Goal: Find specific page/section: Find specific page/section

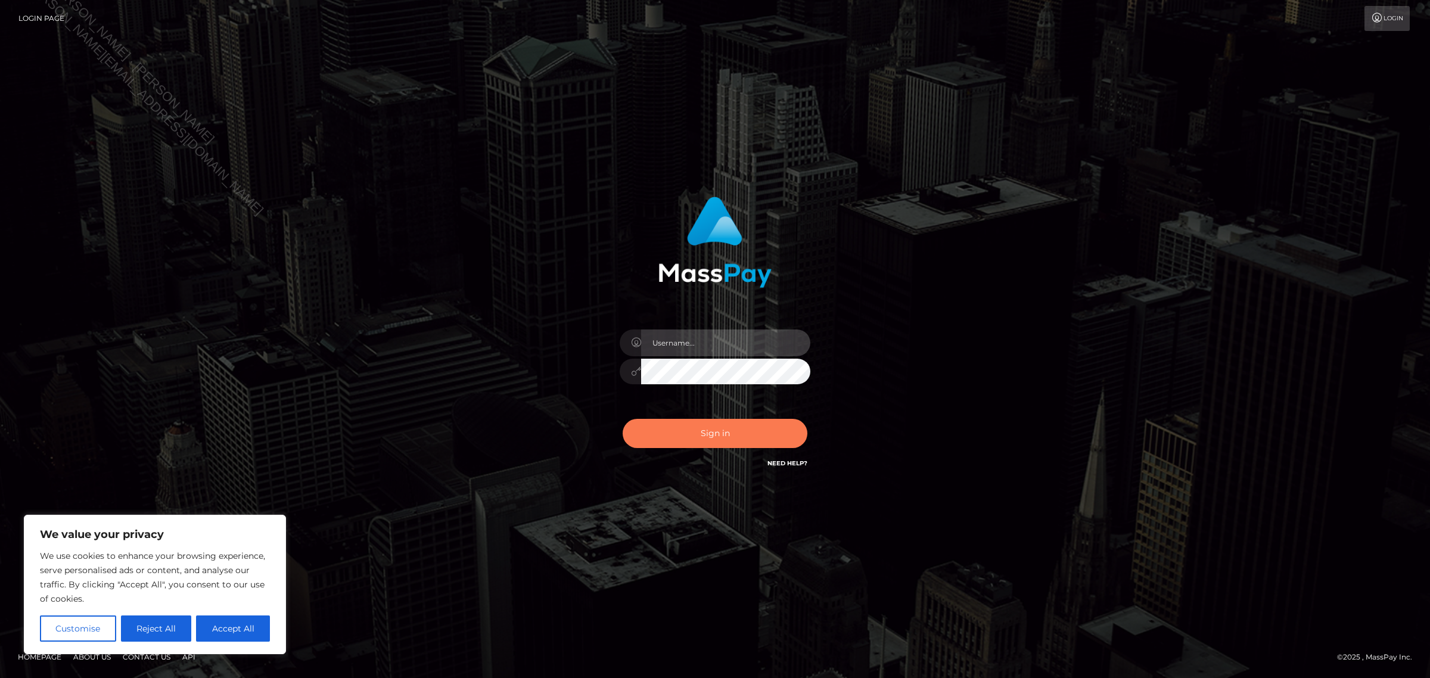
type input "Jennifer"
click at [743, 430] on button "Sign in" at bounding box center [715, 433] width 185 height 29
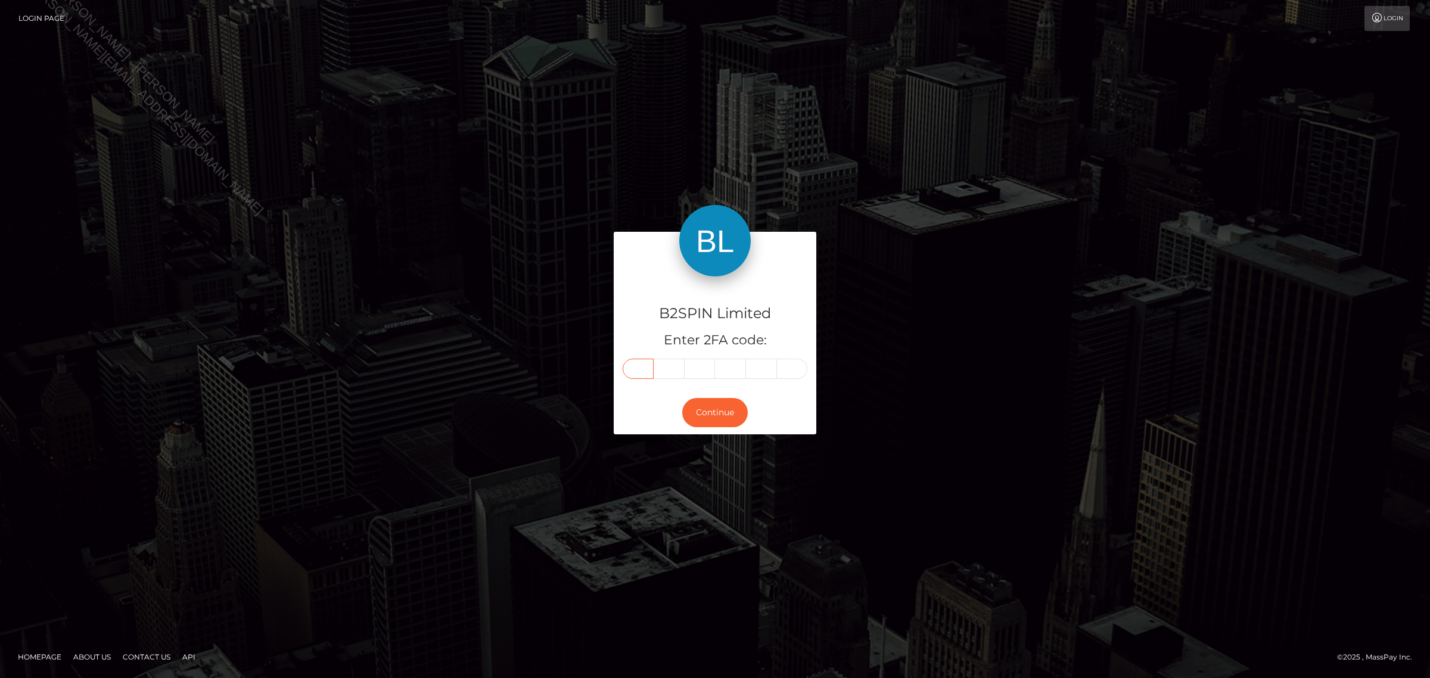
click at [648, 371] on input "text" at bounding box center [638, 369] width 31 height 20
type input "7"
type input "3"
type input "2"
type input "0"
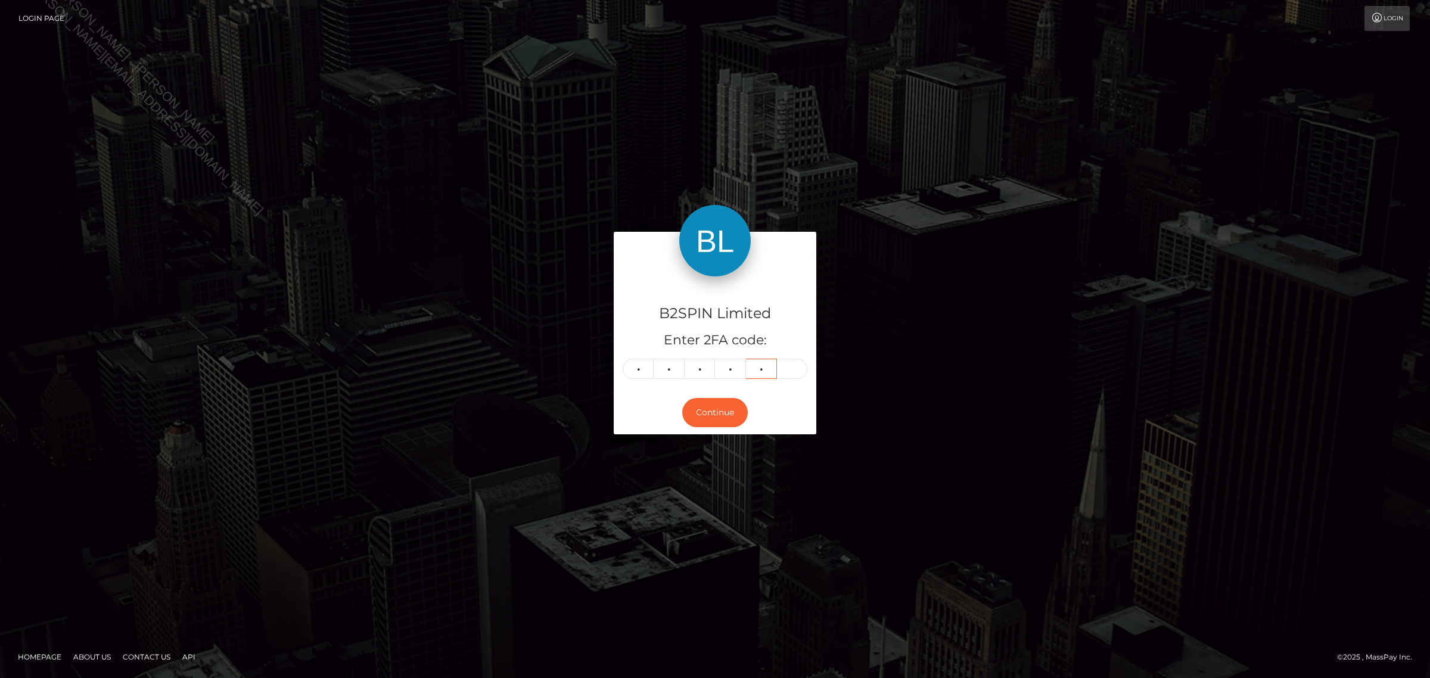
type input "9"
type input "5"
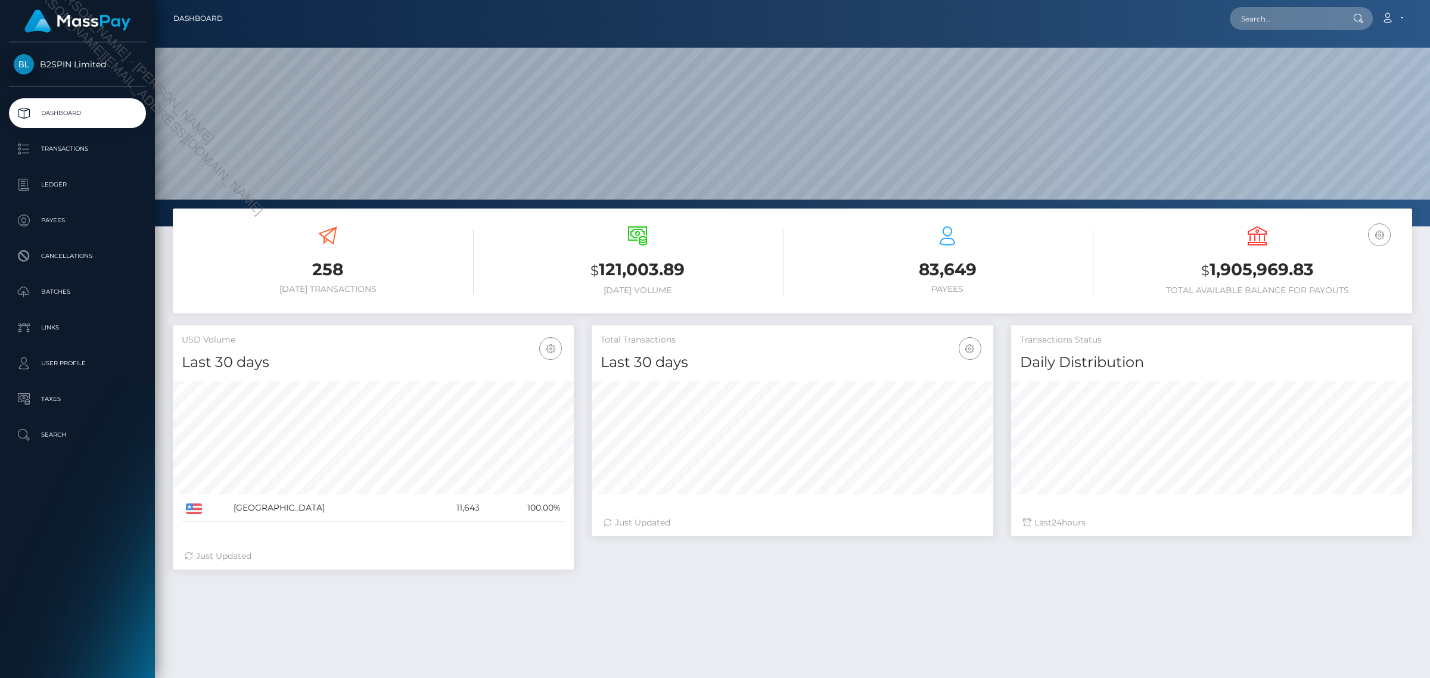
scroll to position [210, 400]
click at [1272, 13] on input "text" at bounding box center [1286, 18] width 112 height 23
paste input "37a086ed-e8e9-415c-baca-f7631c2bcdbb"
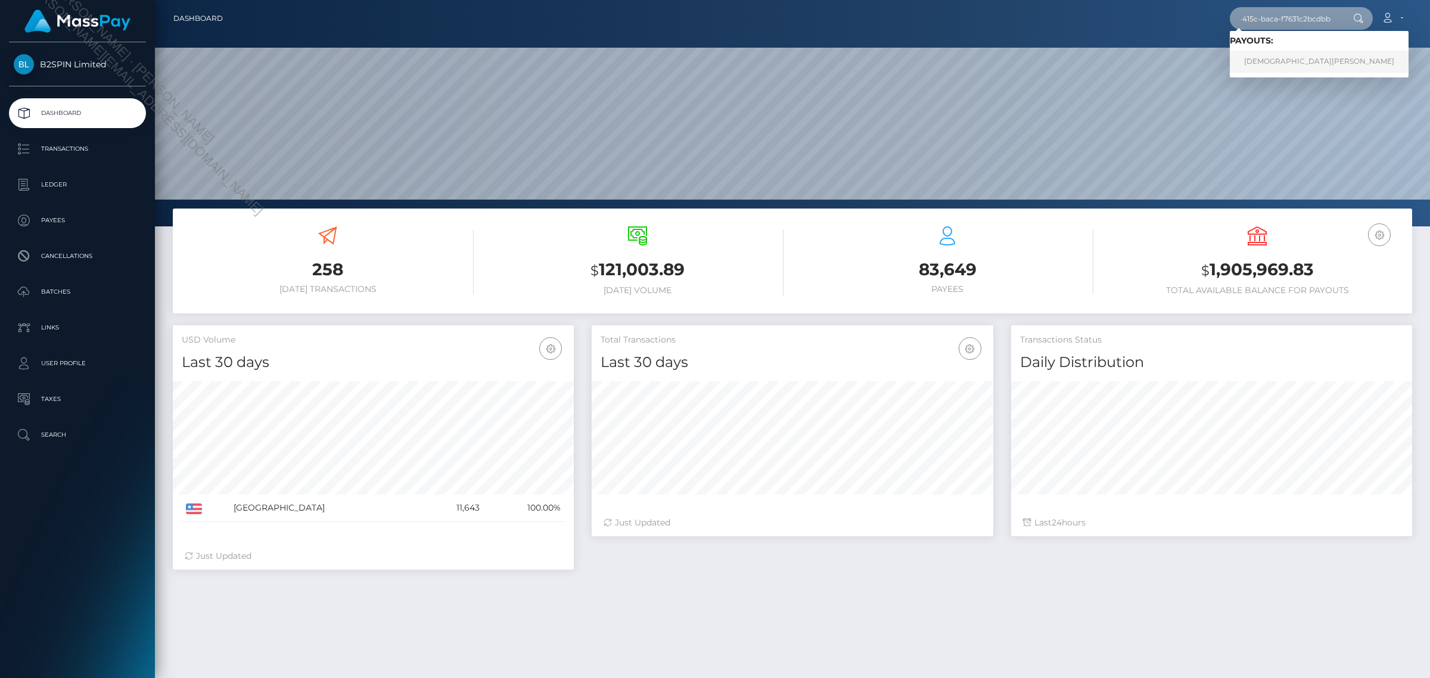
type input "37a086ed-e8e9-415c-baca-f7631c2bcdbb"
click at [1277, 60] on link "JESUS MENDIETTA" at bounding box center [1319, 62] width 179 height 22
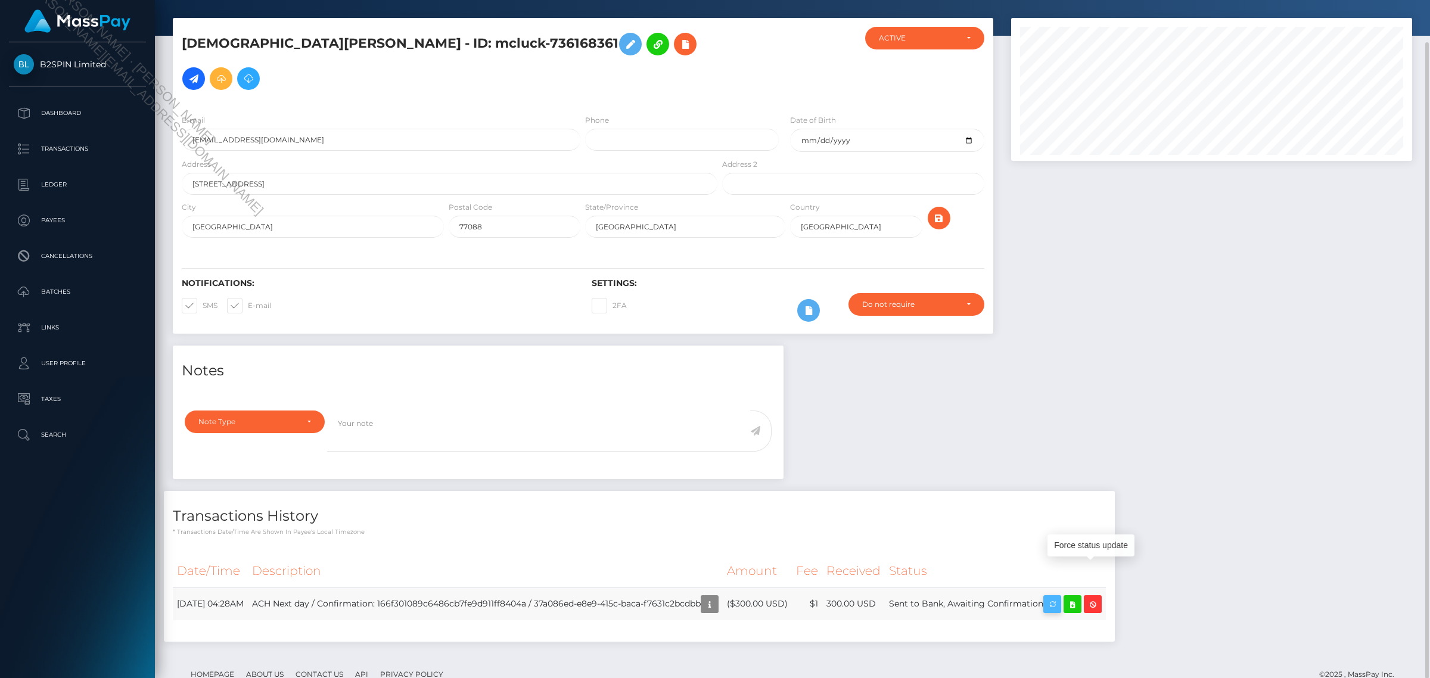
scroll to position [143, 400]
